Goal: Use online tool/utility: Utilize a website feature to perform a specific function

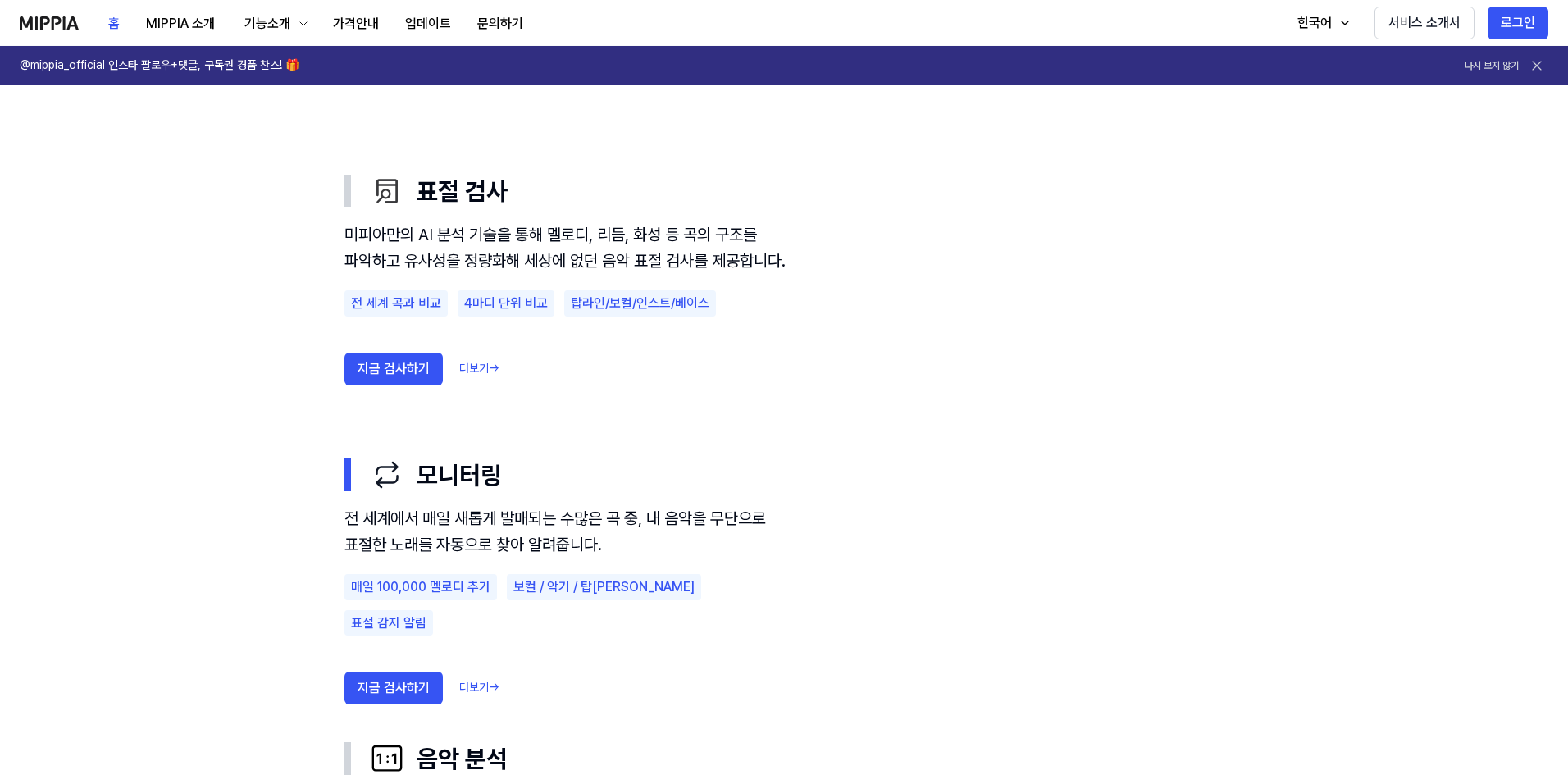
scroll to position [902, 0]
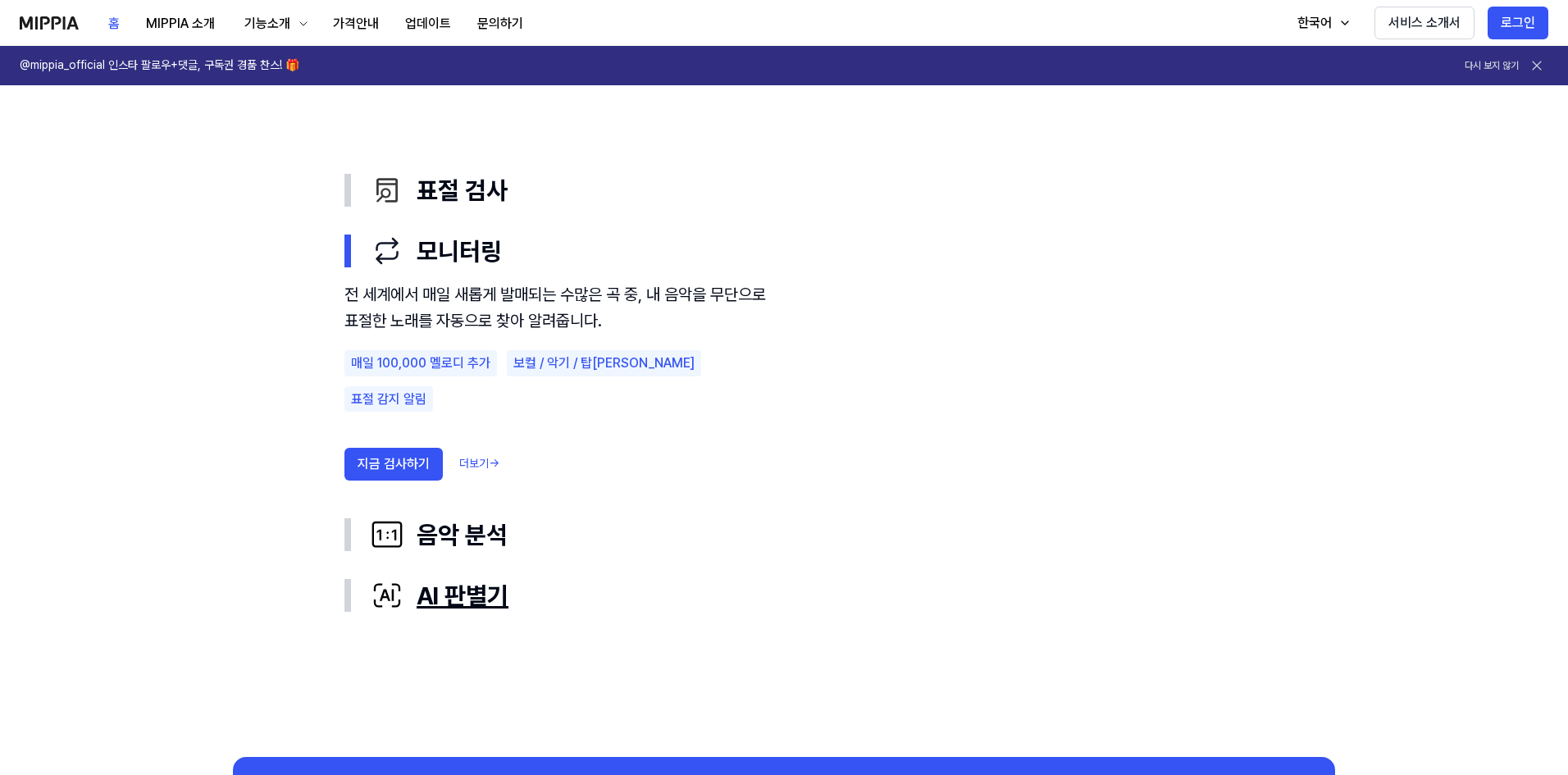
click at [475, 610] on div "AI 판별기" at bounding box center [797, 595] width 853 height 34
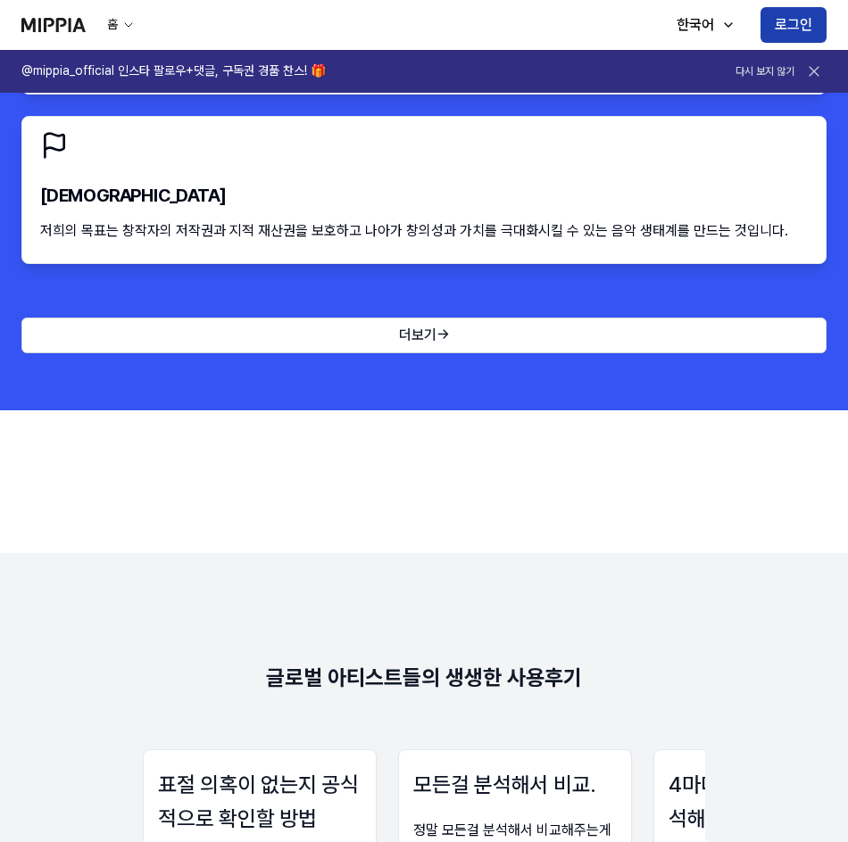
scroll to position [2052, 0]
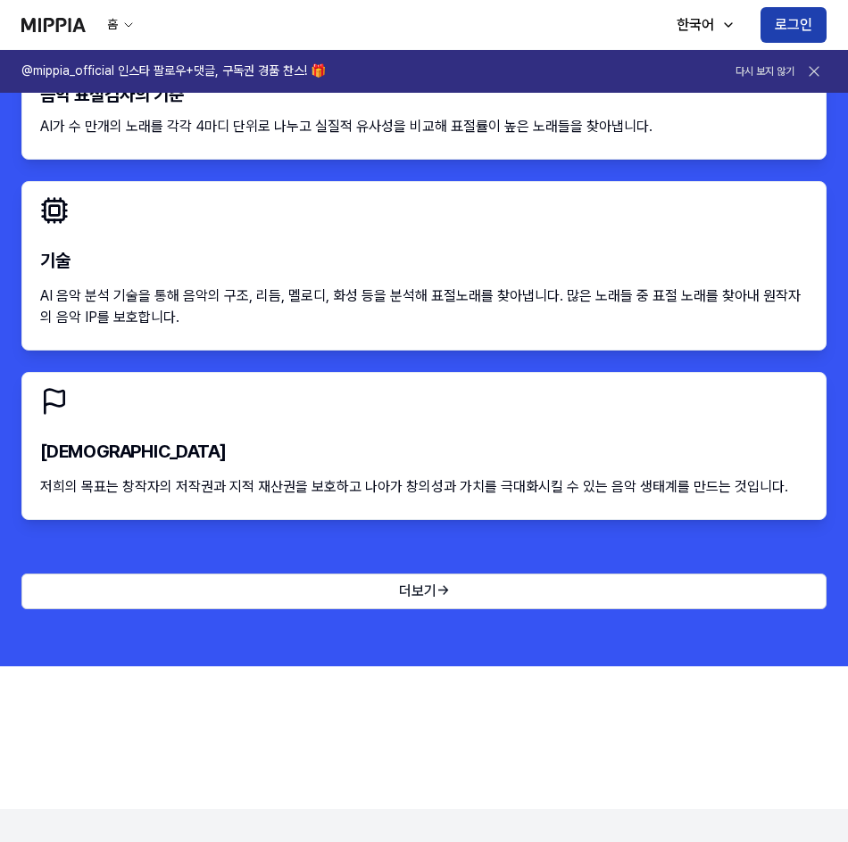
click at [786, 31] on button "로그인" at bounding box center [793, 25] width 66 height 36
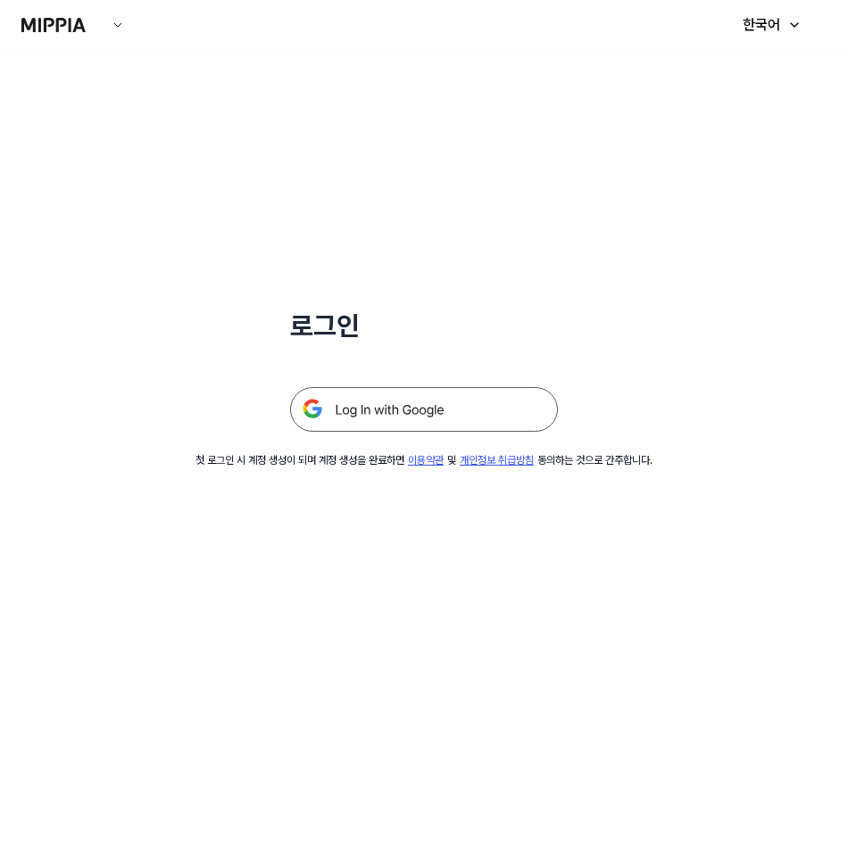
drag, startPoint x: 459, startPoint y: 384, endPoint x: 451, endPoint y: 400, distance: 18.0
click at [452, 397] on div at bounding box center [424, 387] width 268 height 87
click at [451, 398] on img at bounding box center [424, 409] width 268 height 45
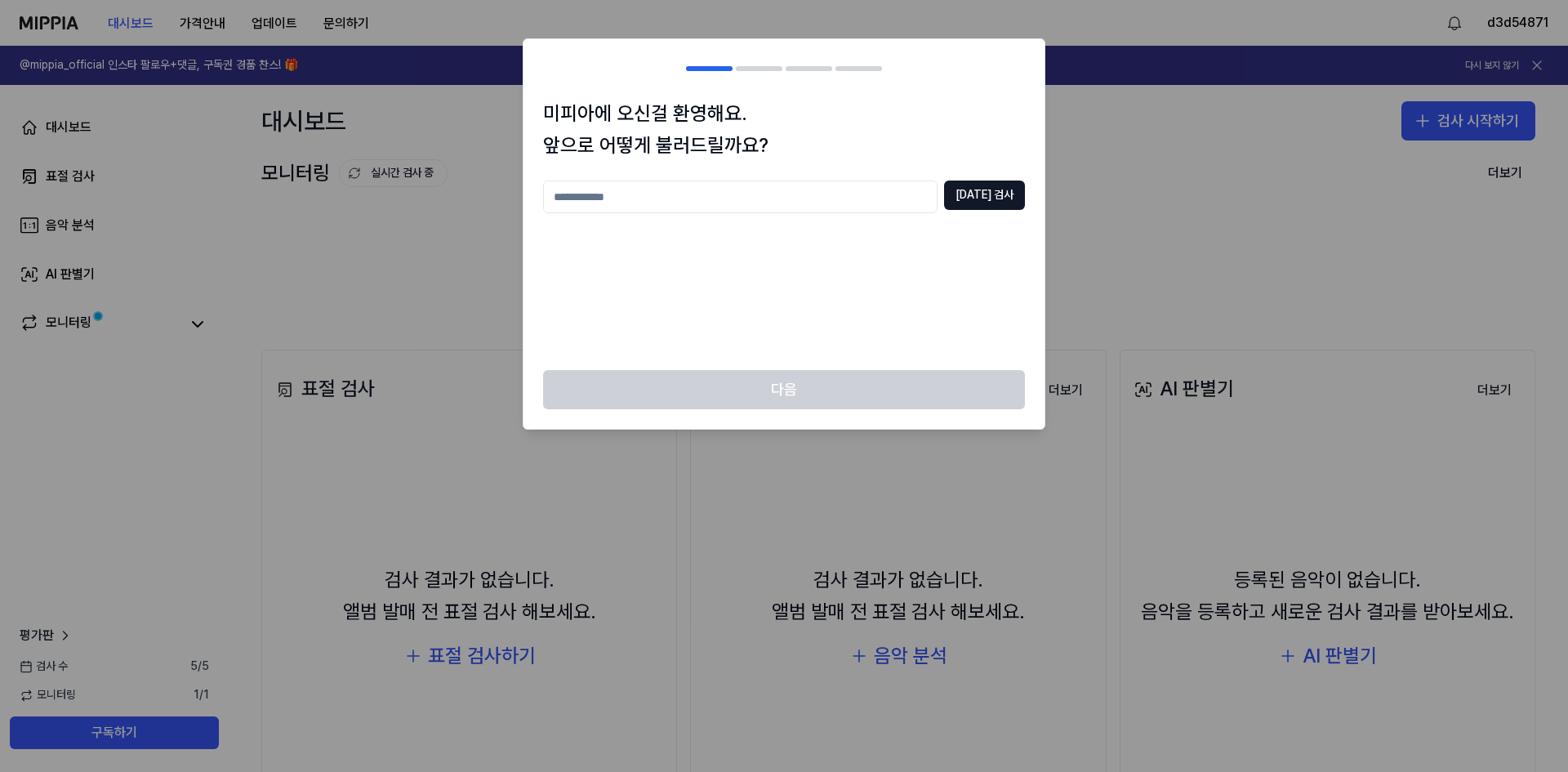
click at [721, 203] on input "text" at bounding box center [740, 197] width 395 height 33
type input "*"
type input "***"
click at [825, 399] on div "다음" at bounding box center [784, 399] width 521 height 59
click at [973, 201] on button "[DATE] 검사" at bounding box center [984, 195] width 81 height 29
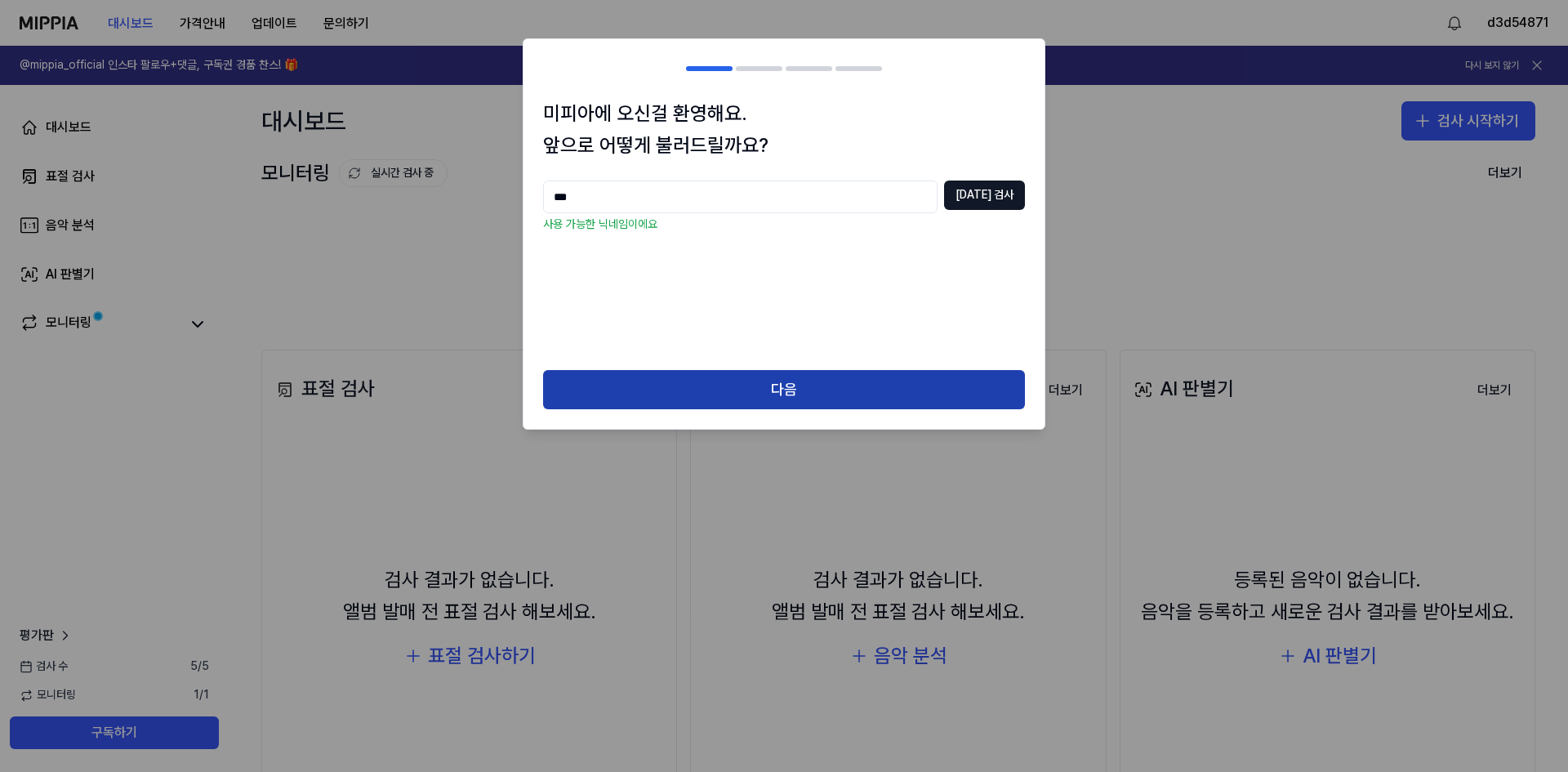
click at [786, 391] on button "다음" at bounding box center [784, 389] width 481 height 39
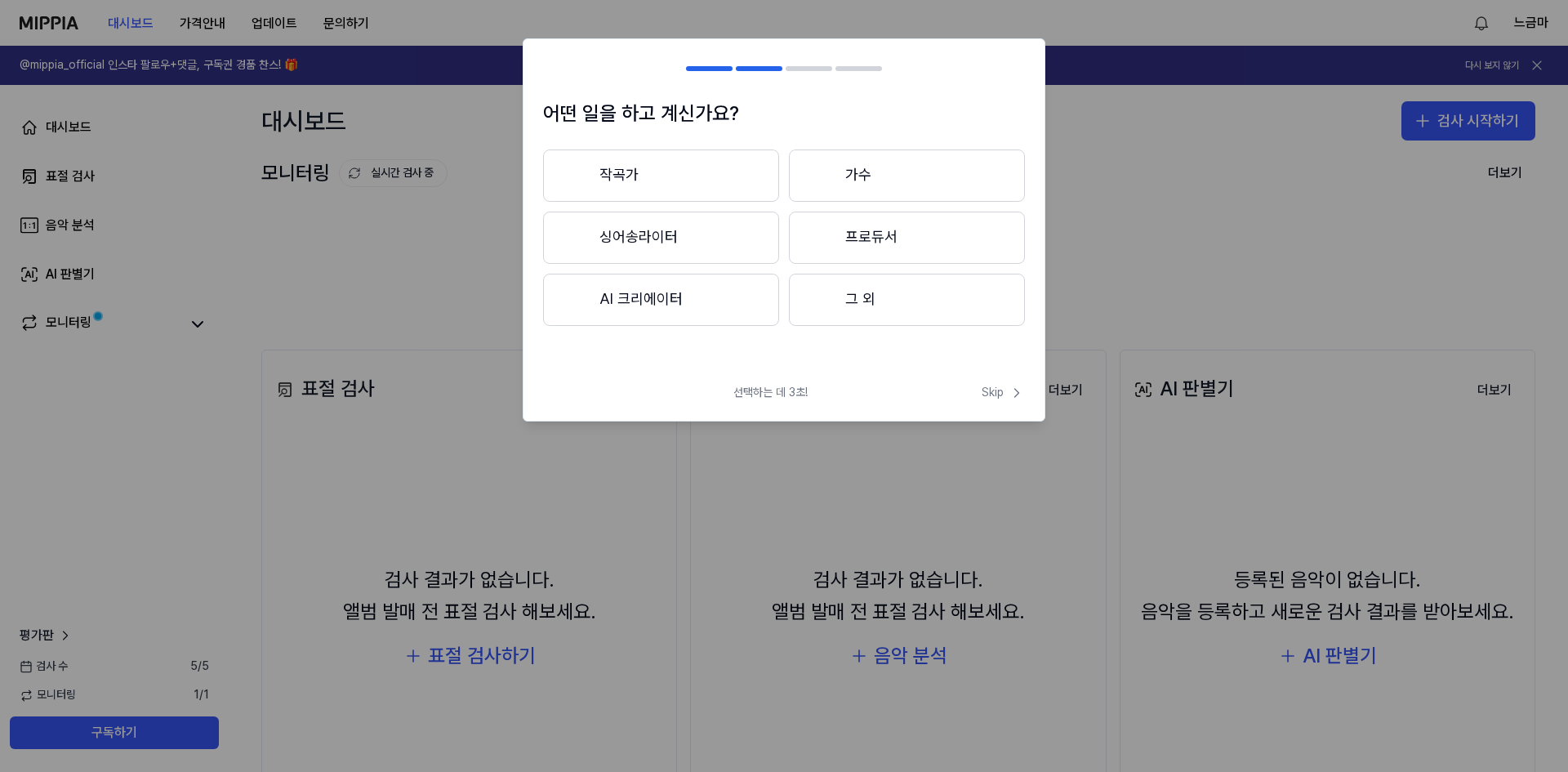
click at [819, 301] on div at bounding box center [822, 299] width 19 height 19
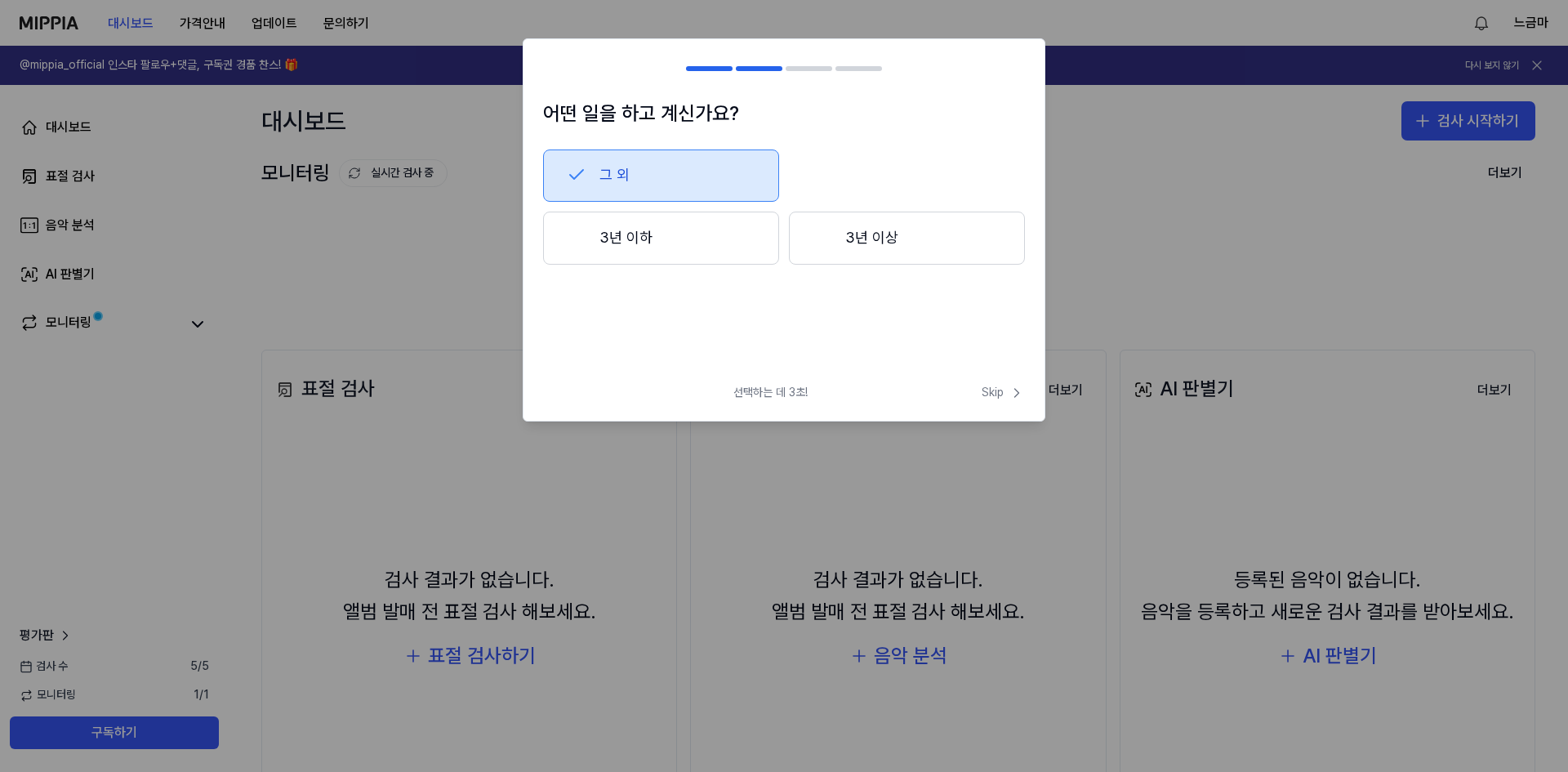
click at [725, 253] on button "3년 이하" at bounding box center [661, 238] width 236 height 54
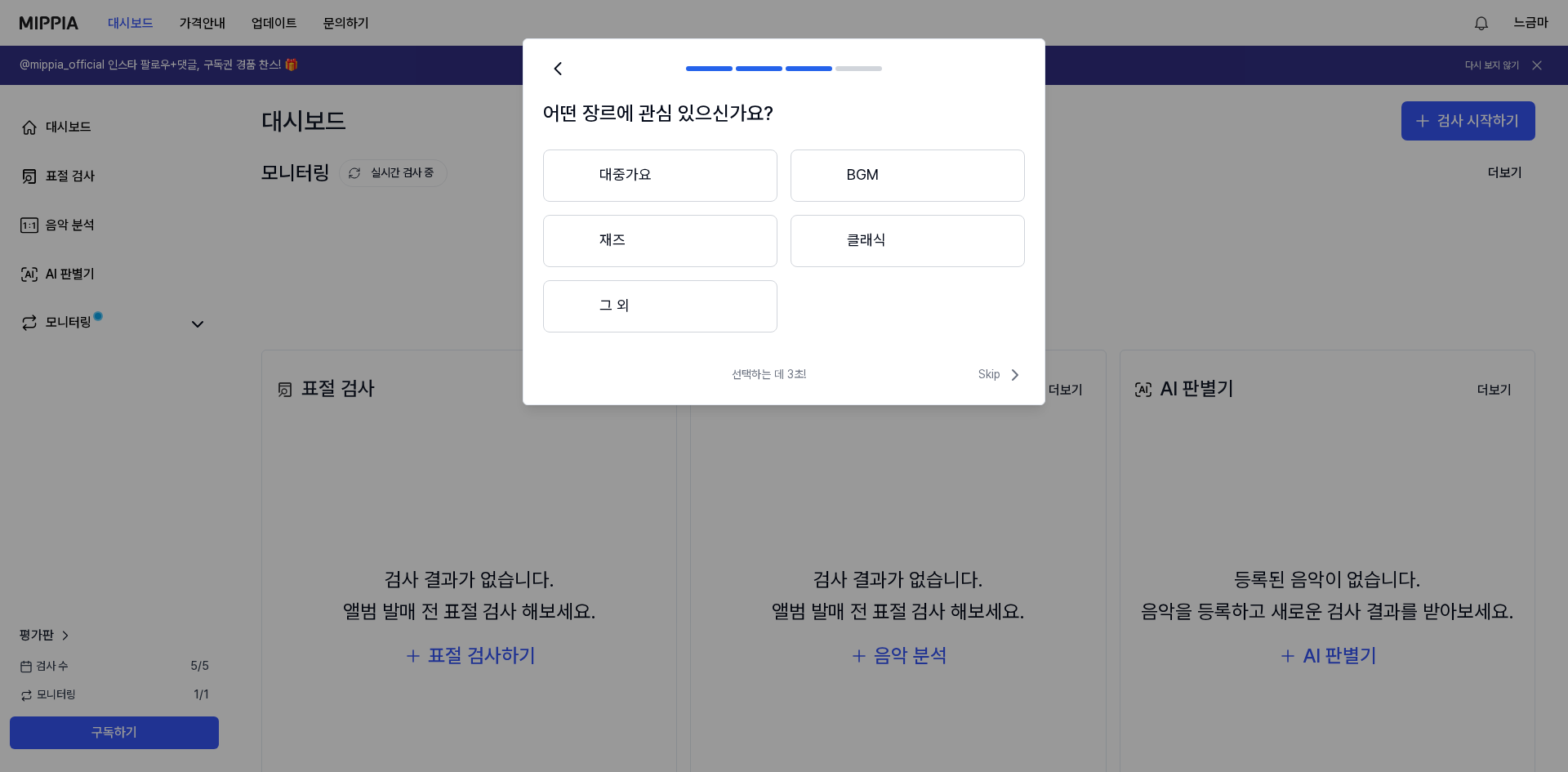
click at [743, 299] on button "그 외" at bounding box center [660, 306] width 234 height 52
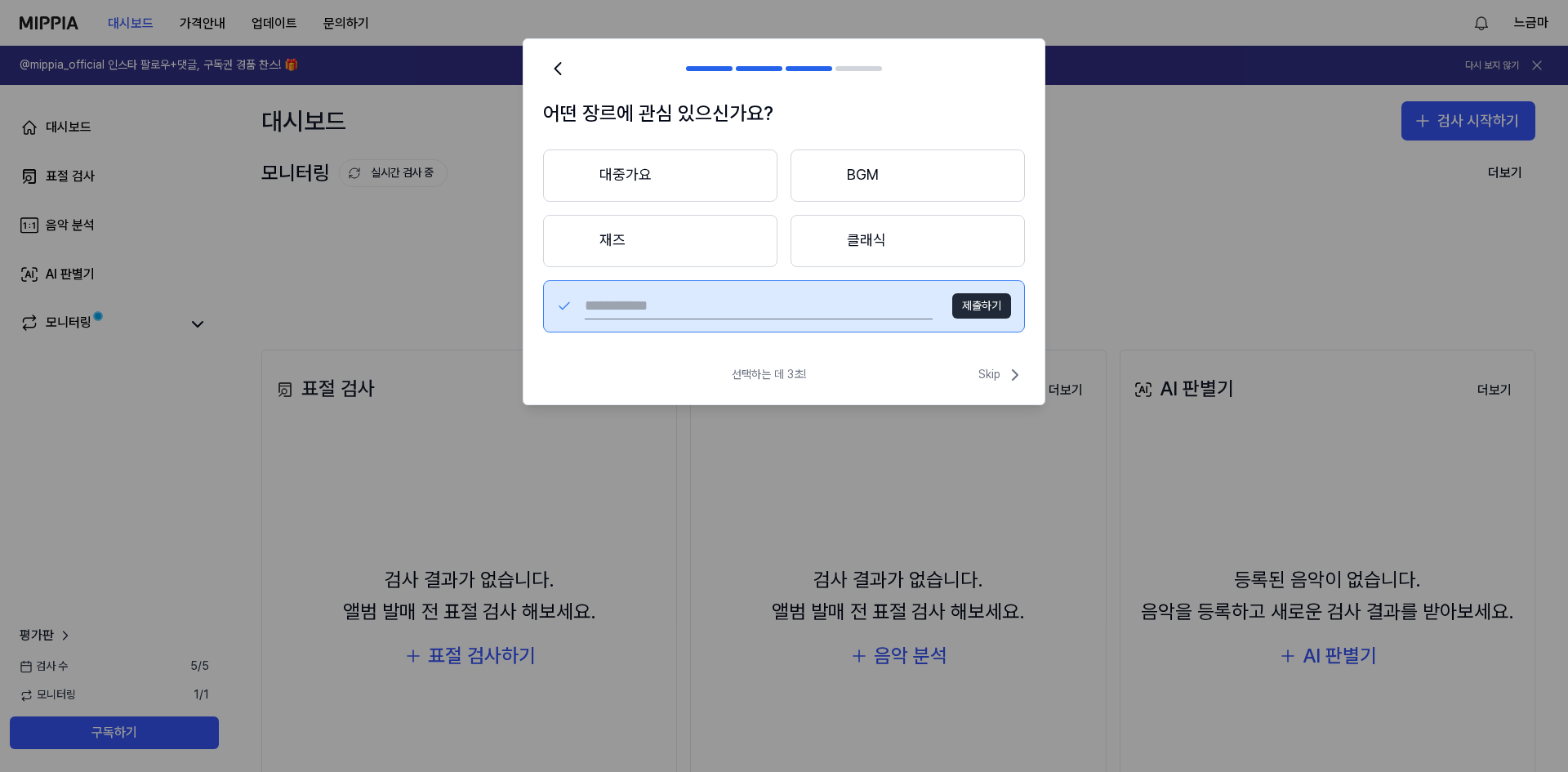
click at [700, 184] on button "대중가요" at bounding box center [660, 175] width 234 height 52
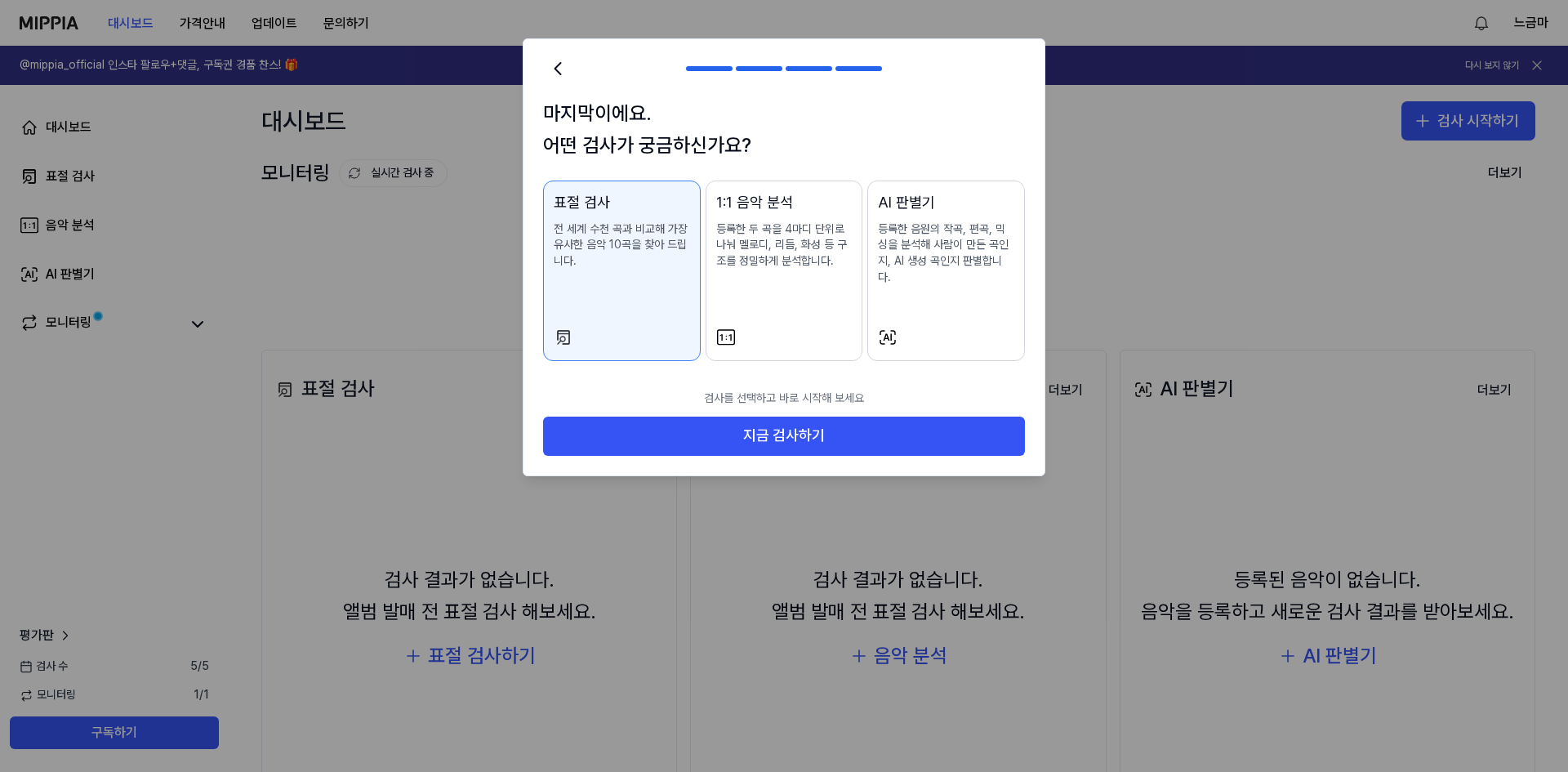
click at [921, 265] on p "등록한 음원의 작곡, 편곡, 믹싱을 분석해 사람이 만든 곡인지, AI 생성 곡인지 판별합니다." at bounding box center [946, 254] width 136 height 64
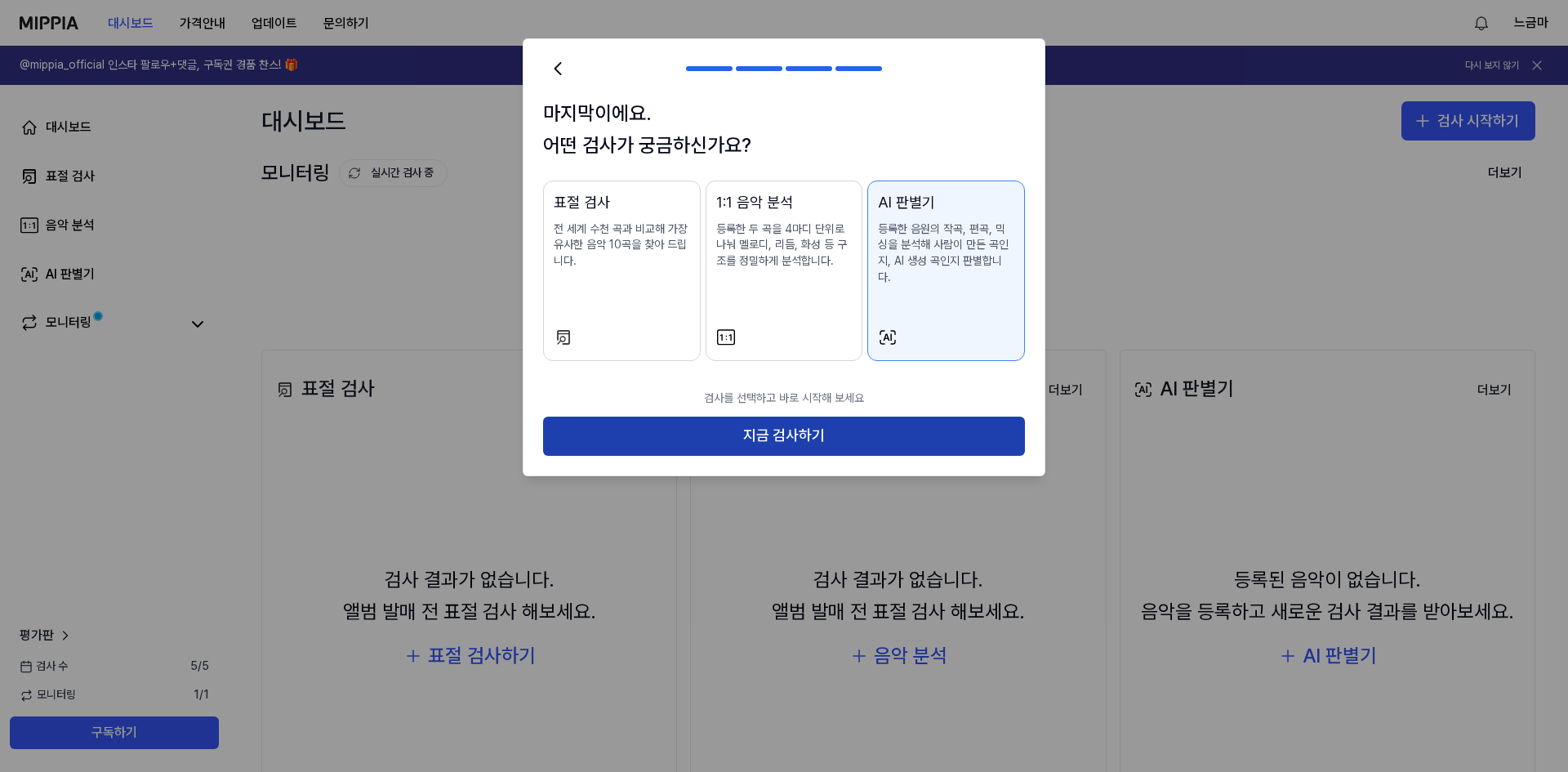
click at [851, 420] on button "지금 검사하기" at bounding box center [784, 436] width 481 height 39
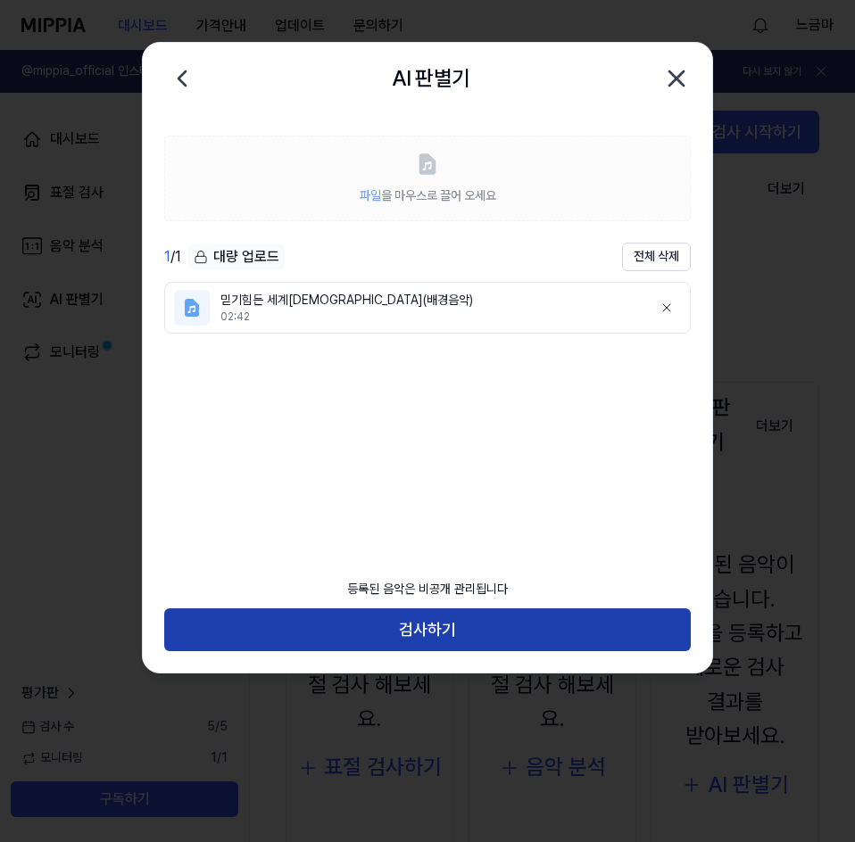
click at [443, 638] on button "검사하기" at bounding box center [427, 629] width 526 height 43
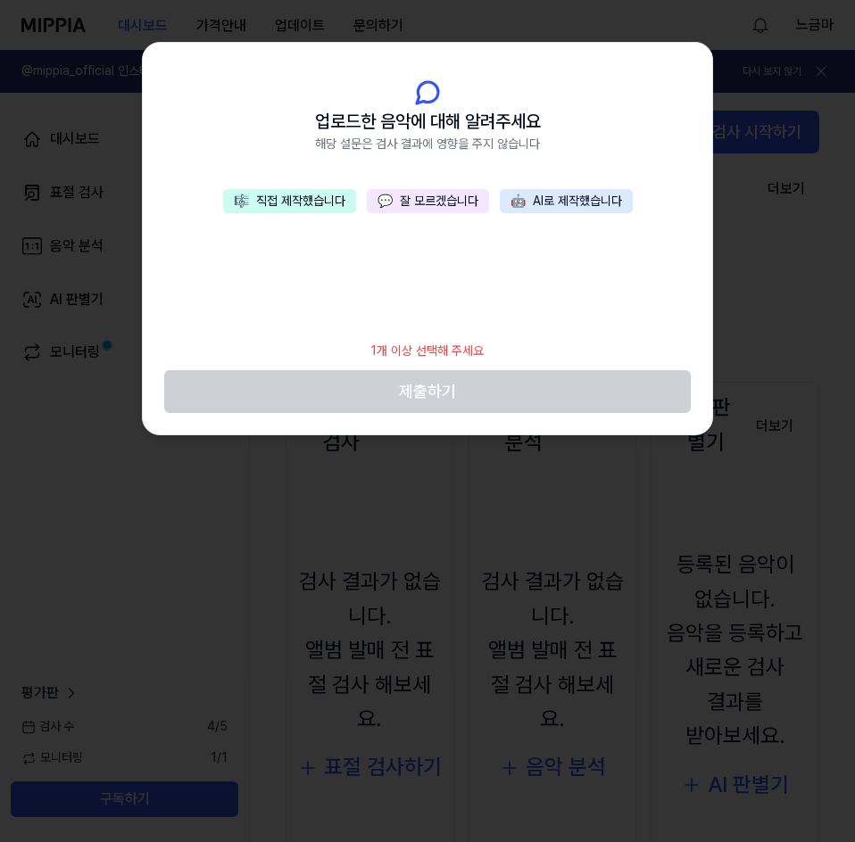
click at [277, 190] on button "🎼 직접 제작했습니다" at bounding box center [289, 201] width 133 height 25
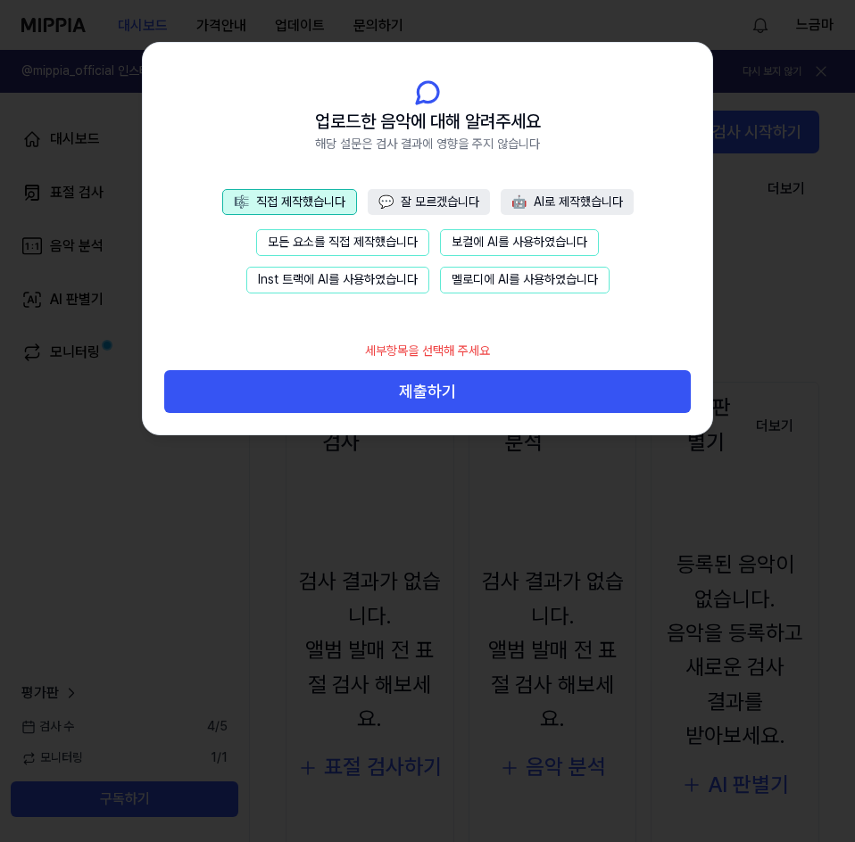
click at [389, 246] on button "모든 요소를 직접 제작했습니다" at bounding box center [342, 242] width 173 height 27
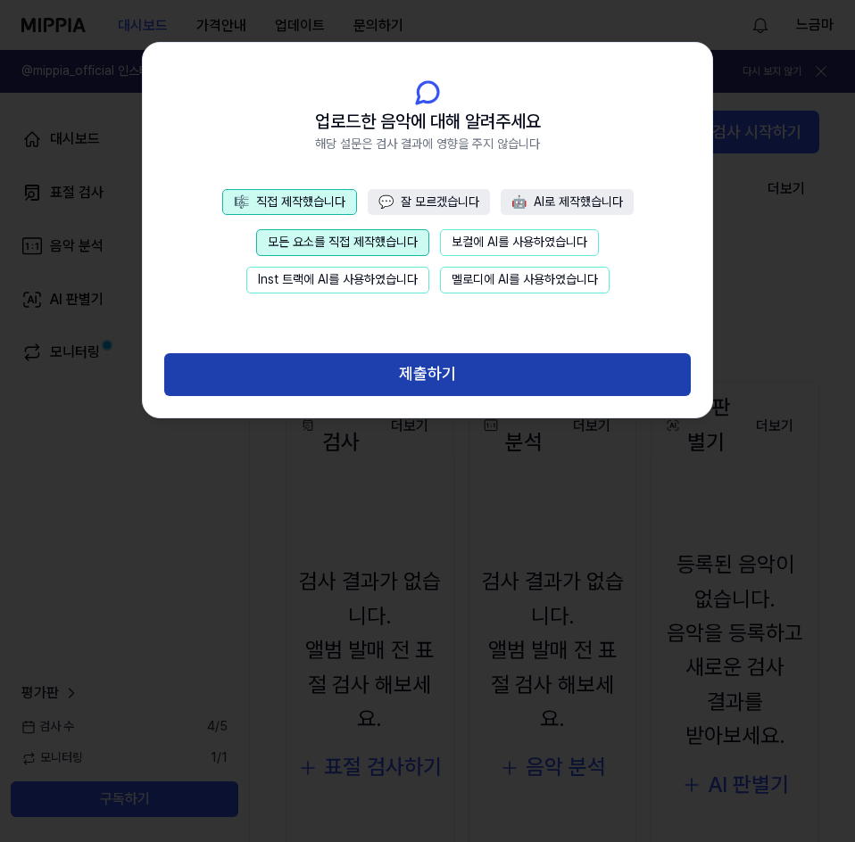
click at [460, 369] on button "제출하기" at bounding box center [427, 374] width 526 height 43
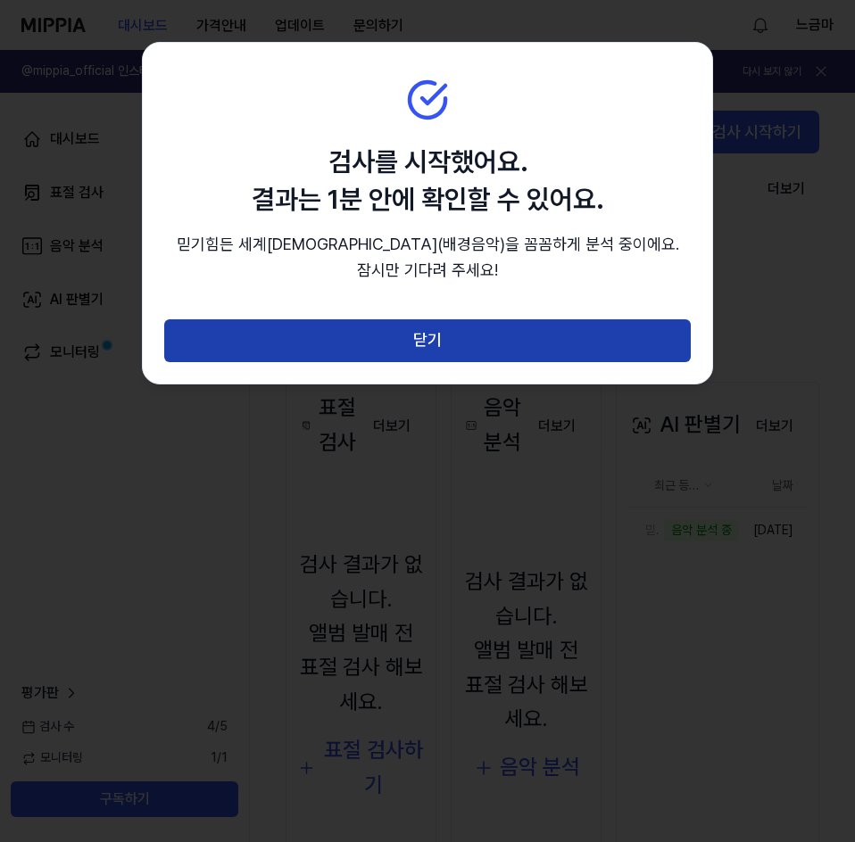
click at [460, 350] on button "닫기" at bounding box center [427, 340] width 526 height 43
